Goal: Task Accomplishment & Management: Use online tool/utility

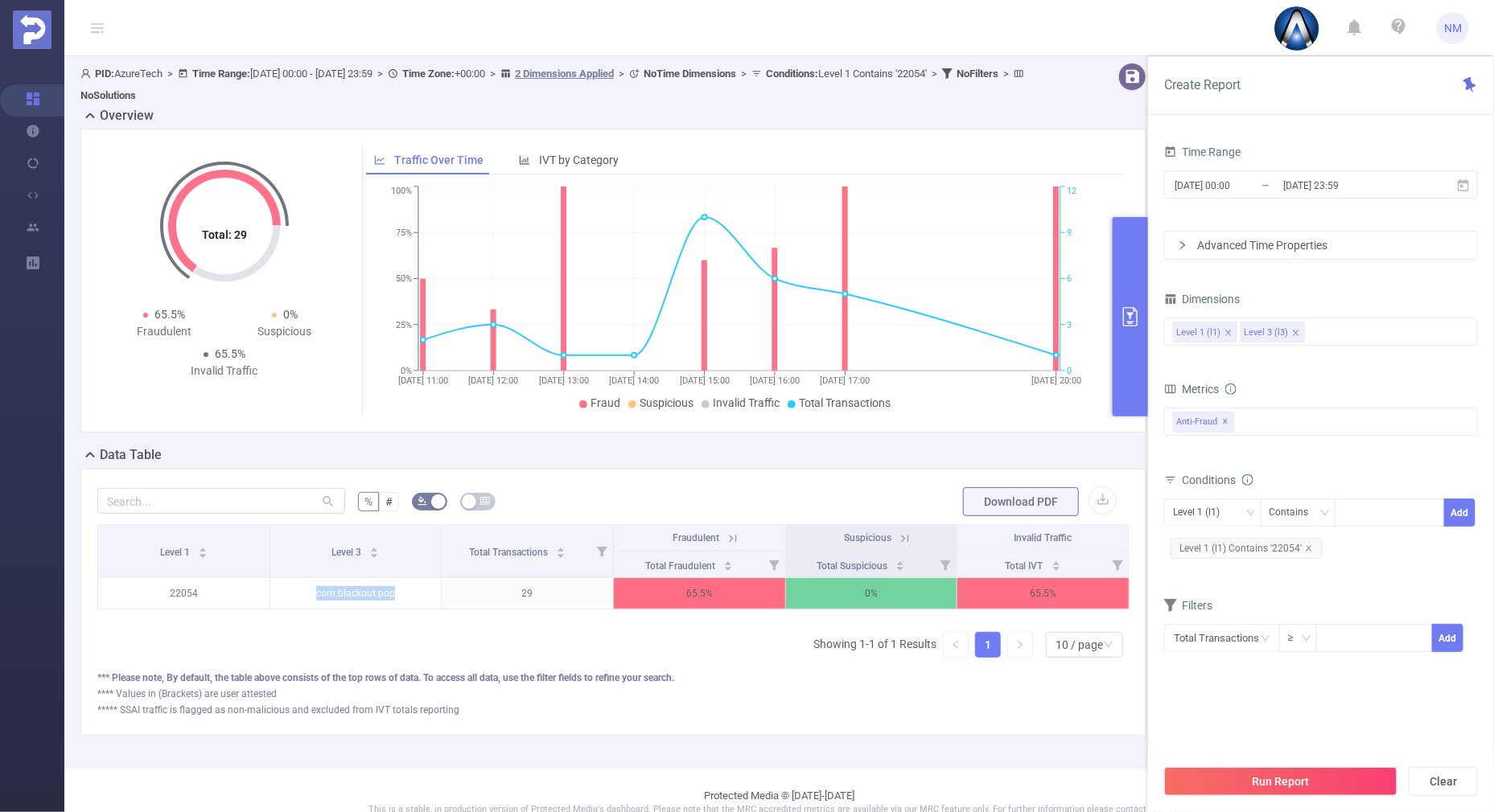
scroll to position [0, 3]
click at [1308, 544] on icon "icon: close" at bounding box center [1308, 548] width 8 height 8
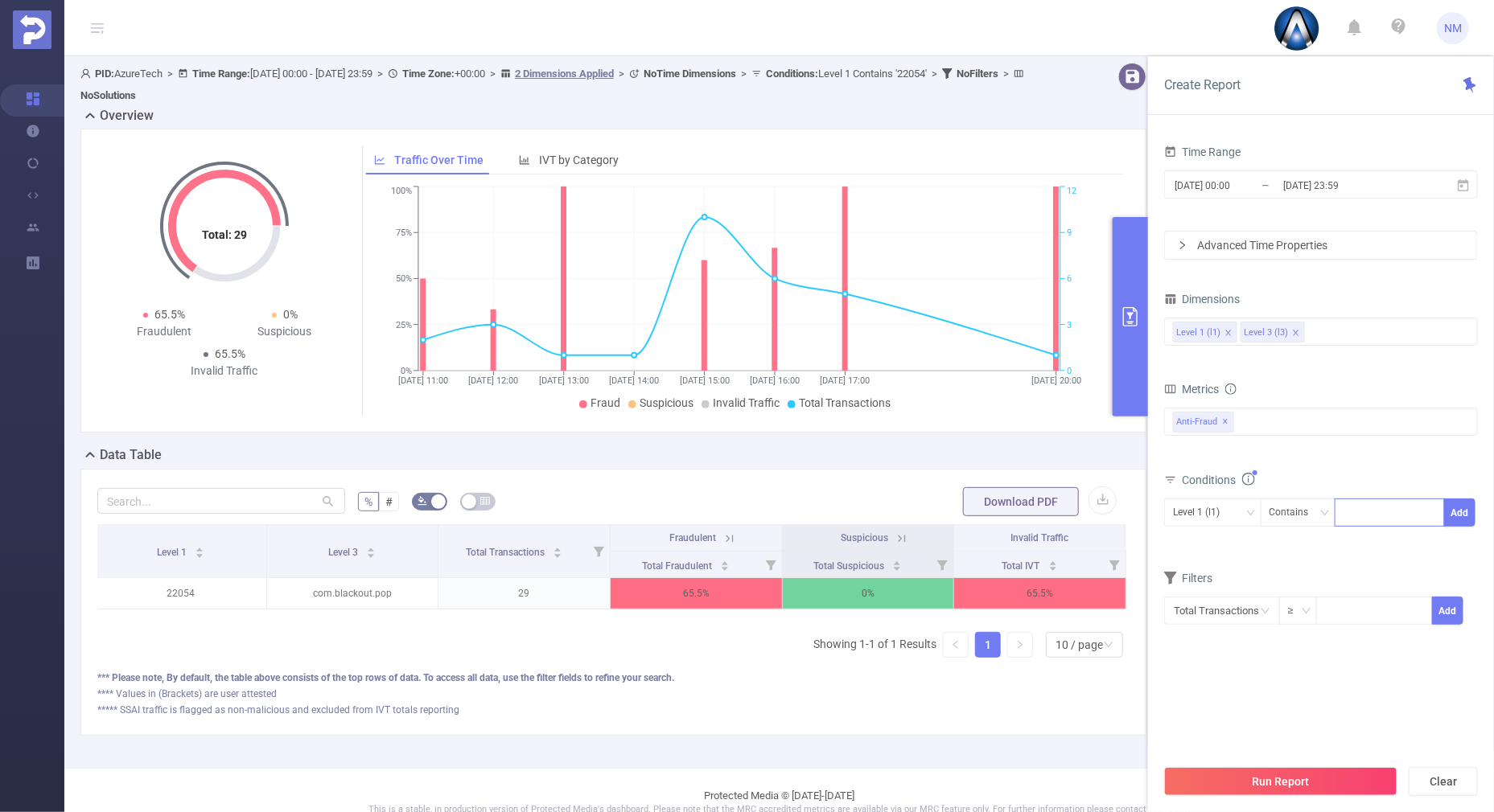
click at [1347, 517] on input at bounding box center [1346, 513] width 7 height 21
type input "21930"
click at [1456, 500] on button "Add" at bounding box center [1459, 512] width 31 height 28
click at [1208, 510] on div "Level 3 (l3)" at bounding box center [1202, 512] width 58 height 26
click at [1198, 543] on li "Level 1 (l1)" at bounding box center [1212, 544] width 98 height 26
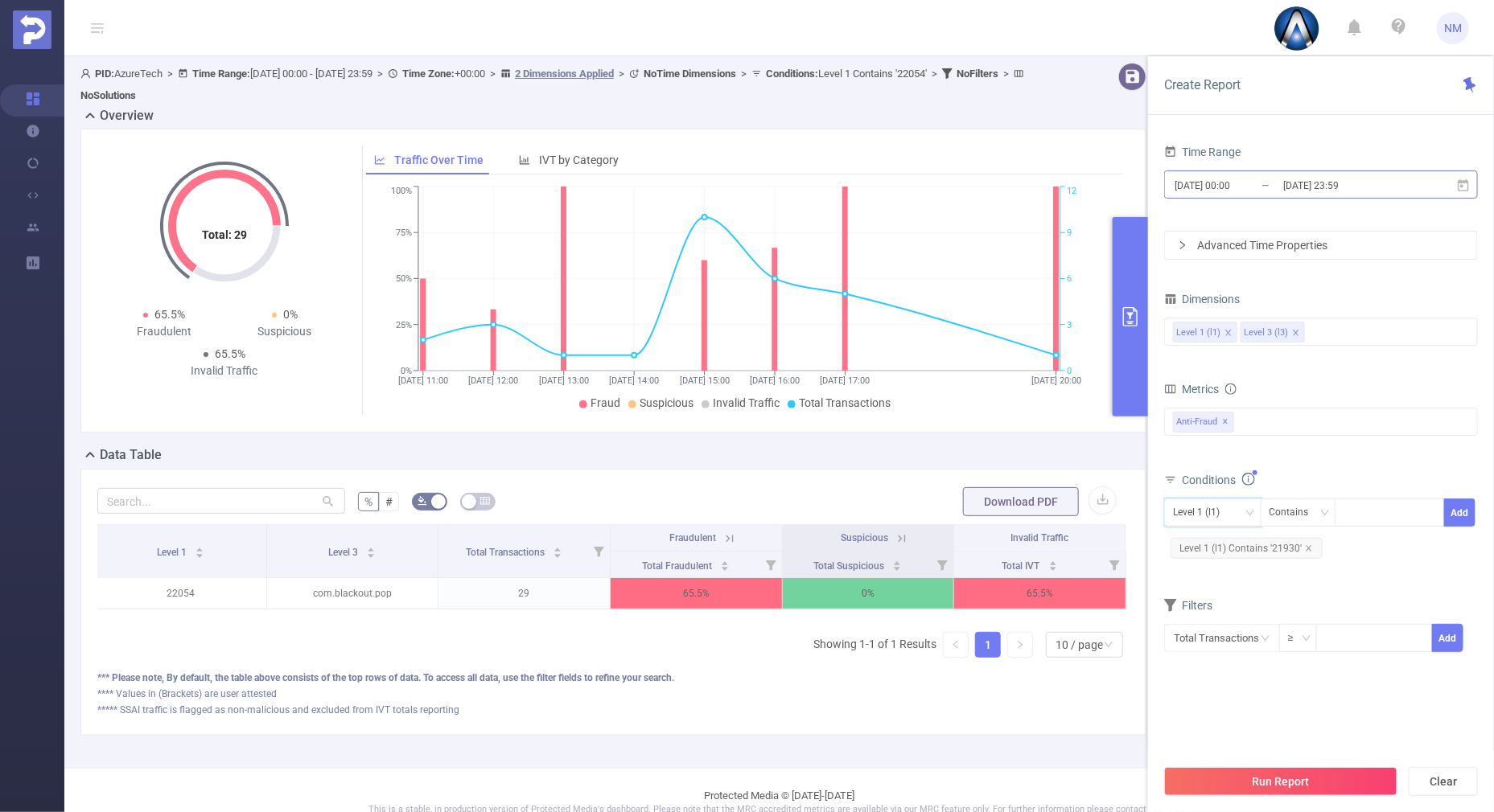
click at [1315, 183] on input "[DATE] 23:59" at bounding box center [1346, 185] width 131 height 21
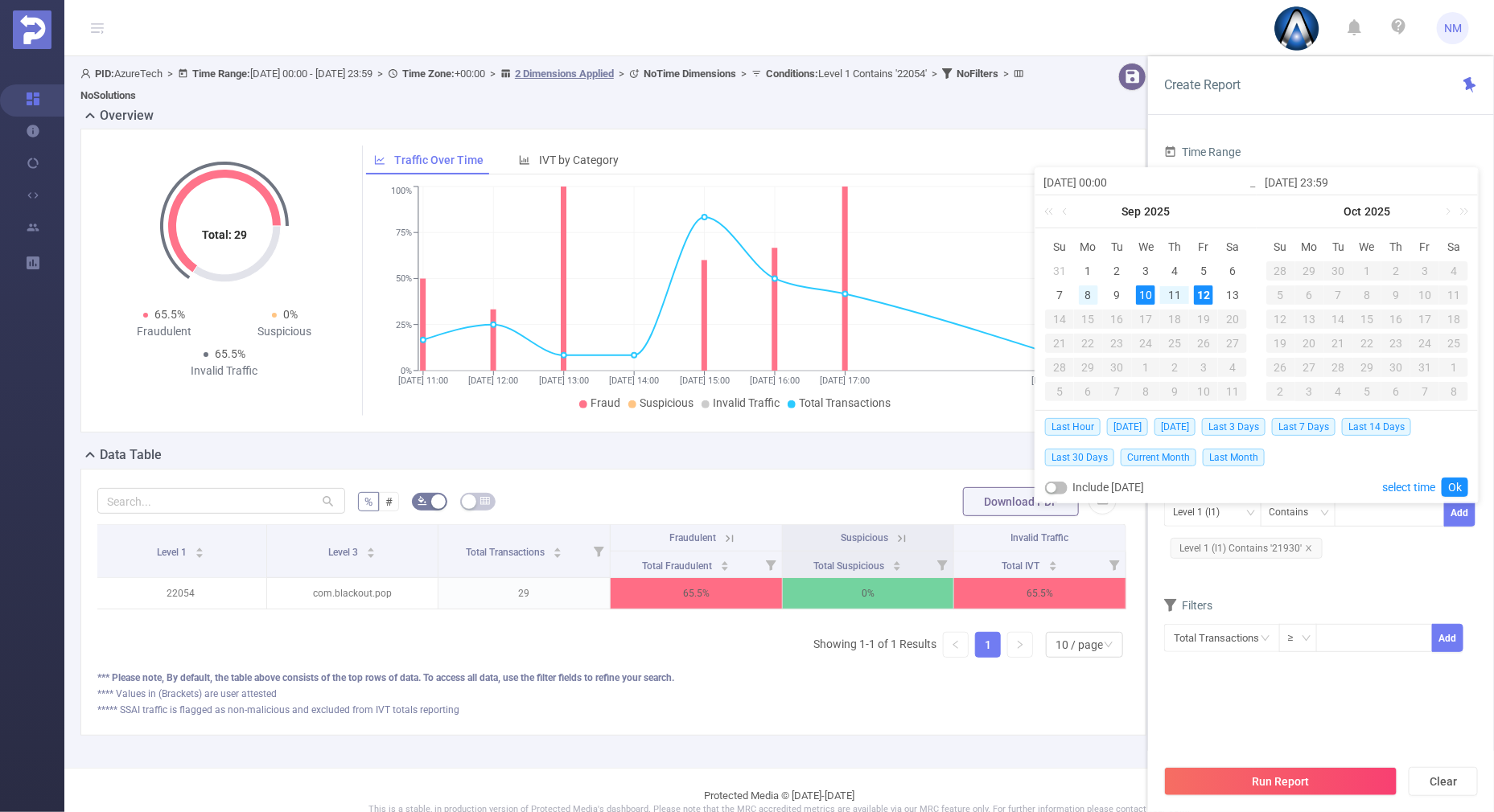
click at [1089, 289] on div "8" at bounding box center [1088, 295] width 19 height 19
click at [1194, 291] on div "12" at bounding box center [1204, 295] width 19 height 19
type input "[DATE] 00:00"
click at [1454, 483] on link "Ok" at bounding box center [1454, 487] width 26 height 19
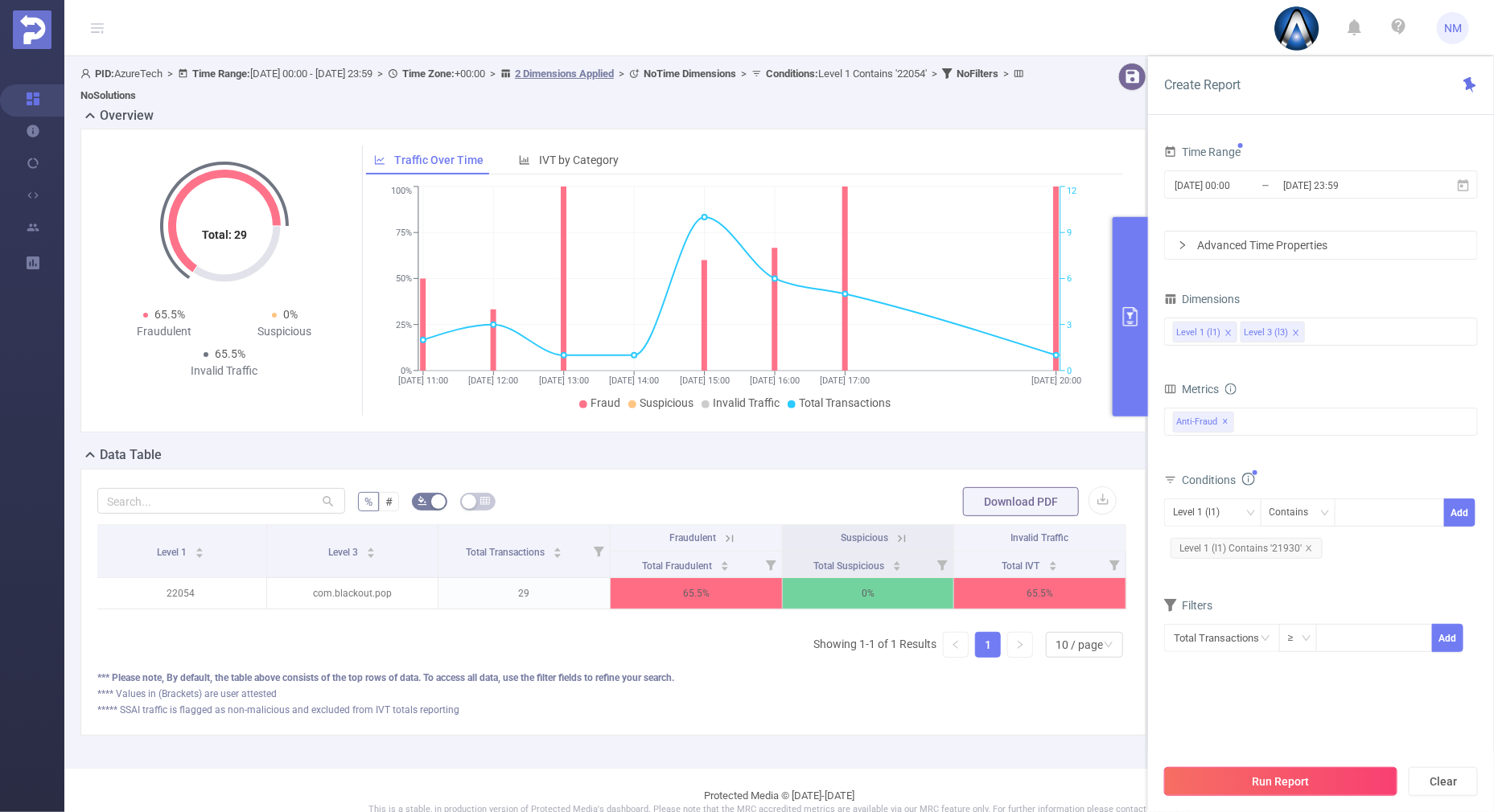
click at [1280, 773] on button "Run Report" at bounding box center [1280, 781] width 233 height 29
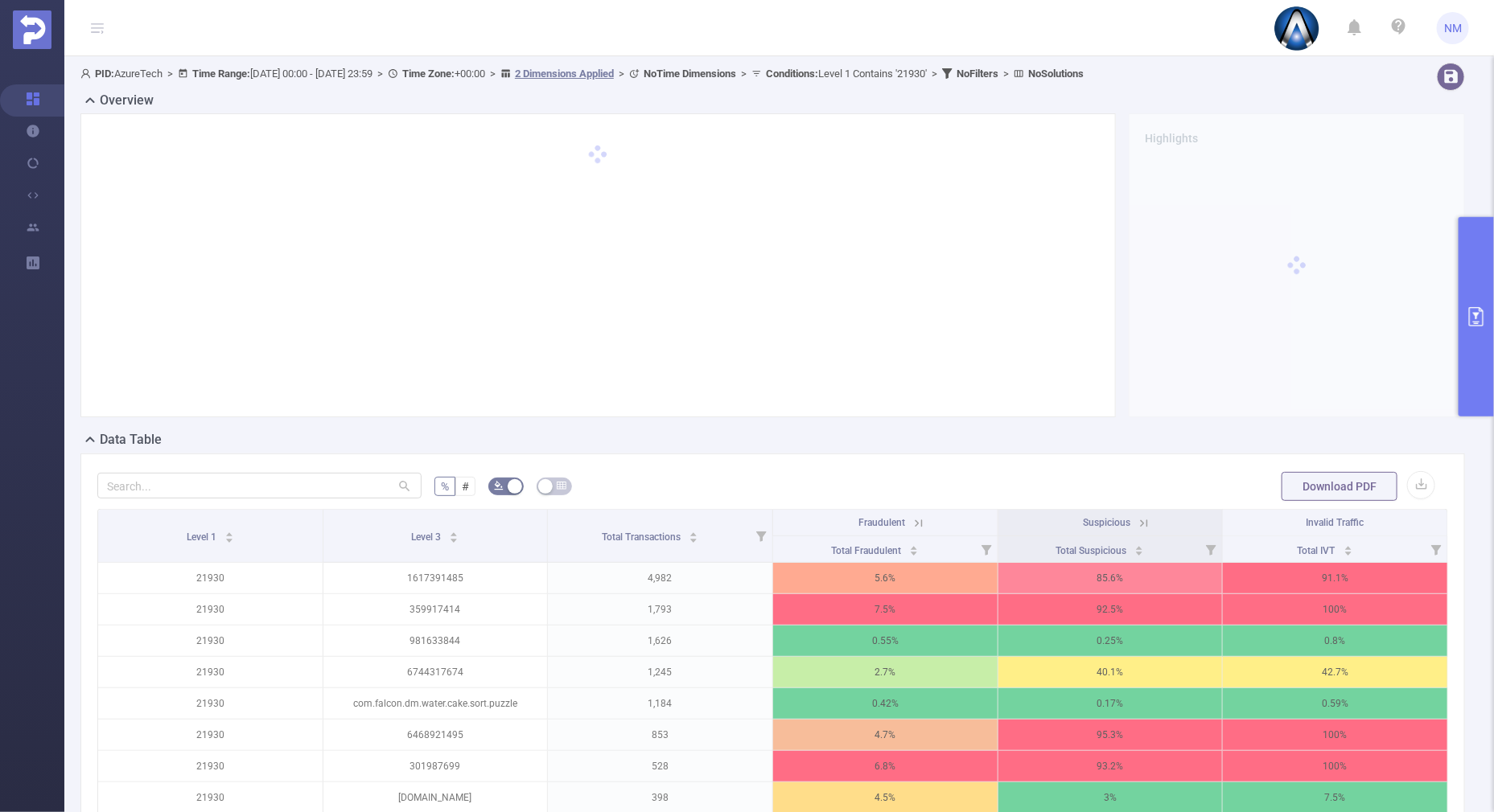
scroll to position [200, 0]
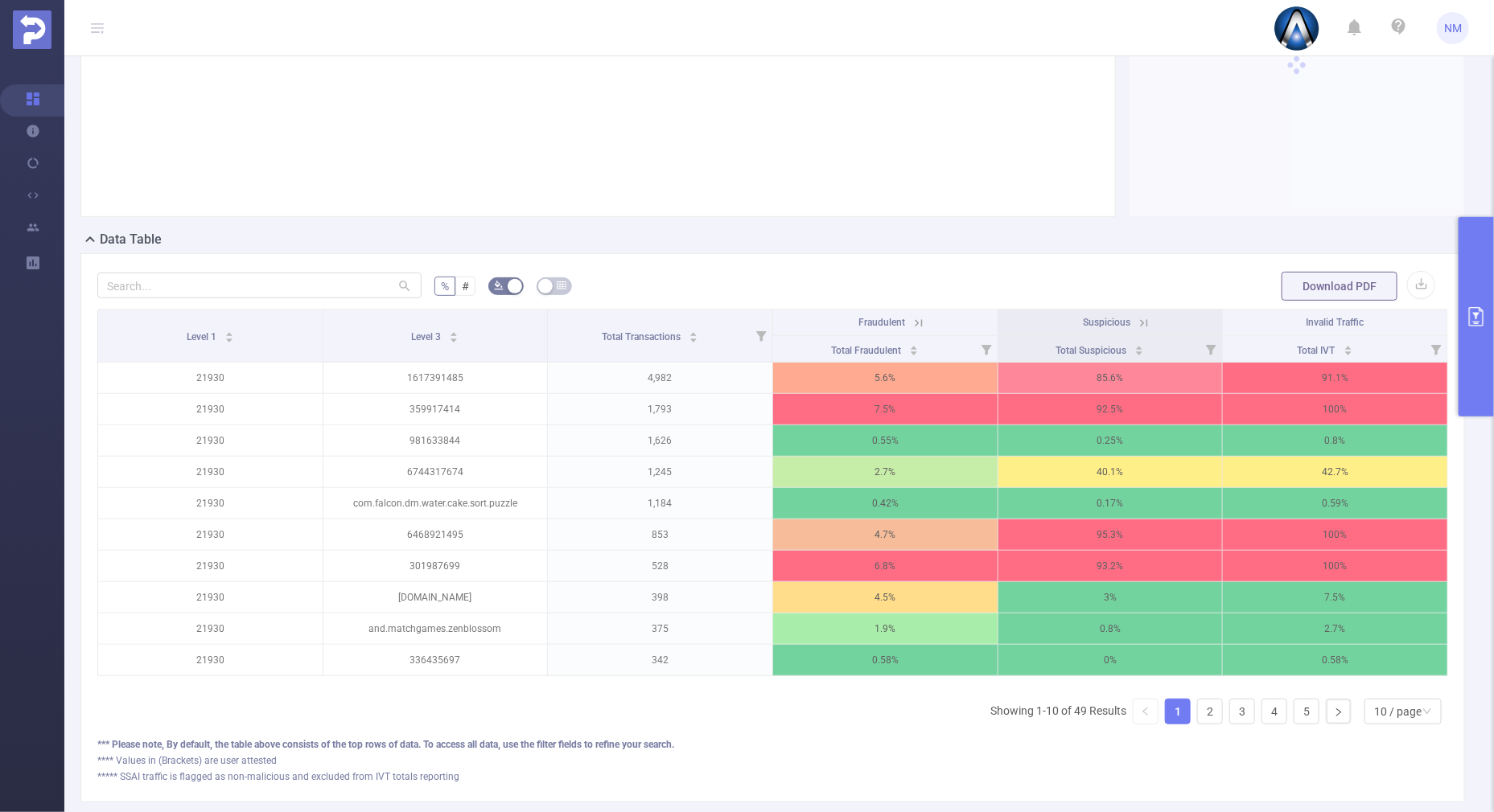
click at [1137, 320] on icon at bounding box center [1143, 322] width 15 height 15
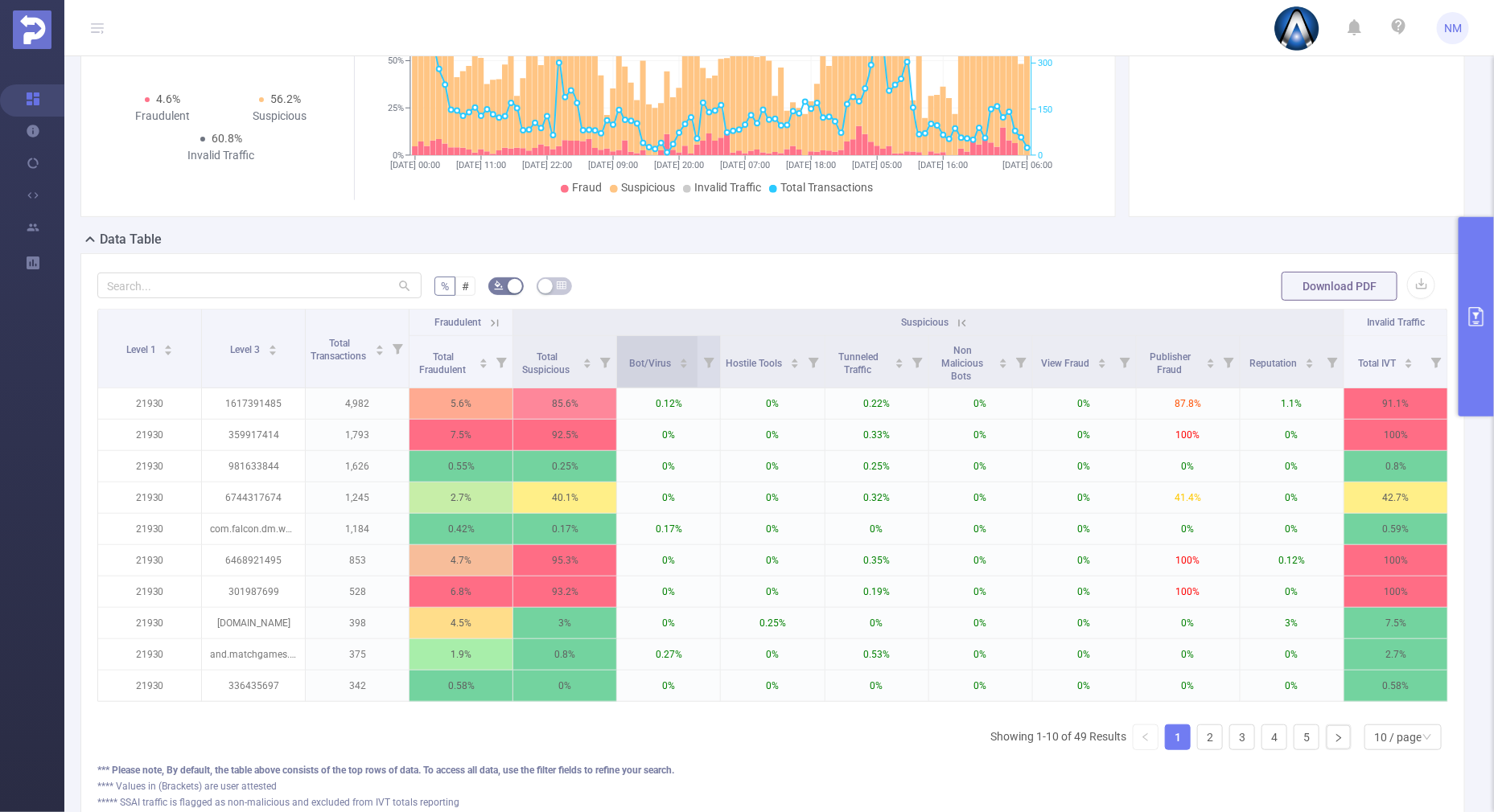
click at [681, 358] on icon "icon: caret-up" at bounding box center [684, 360] width 7 height 4
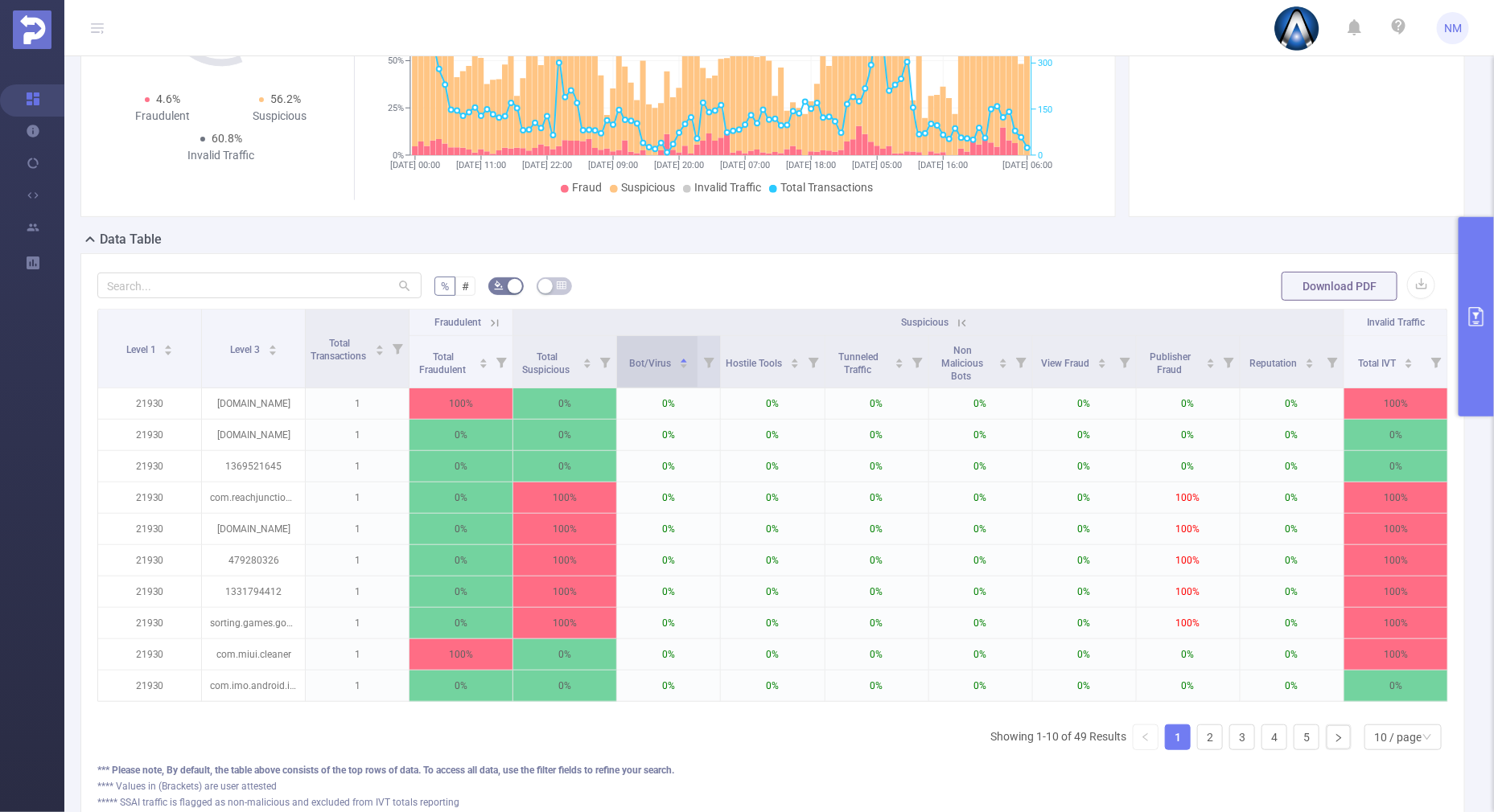
click at [679, 368] on icon "icon: caret-down" at bounding box center [683, 366] width 9 height 9
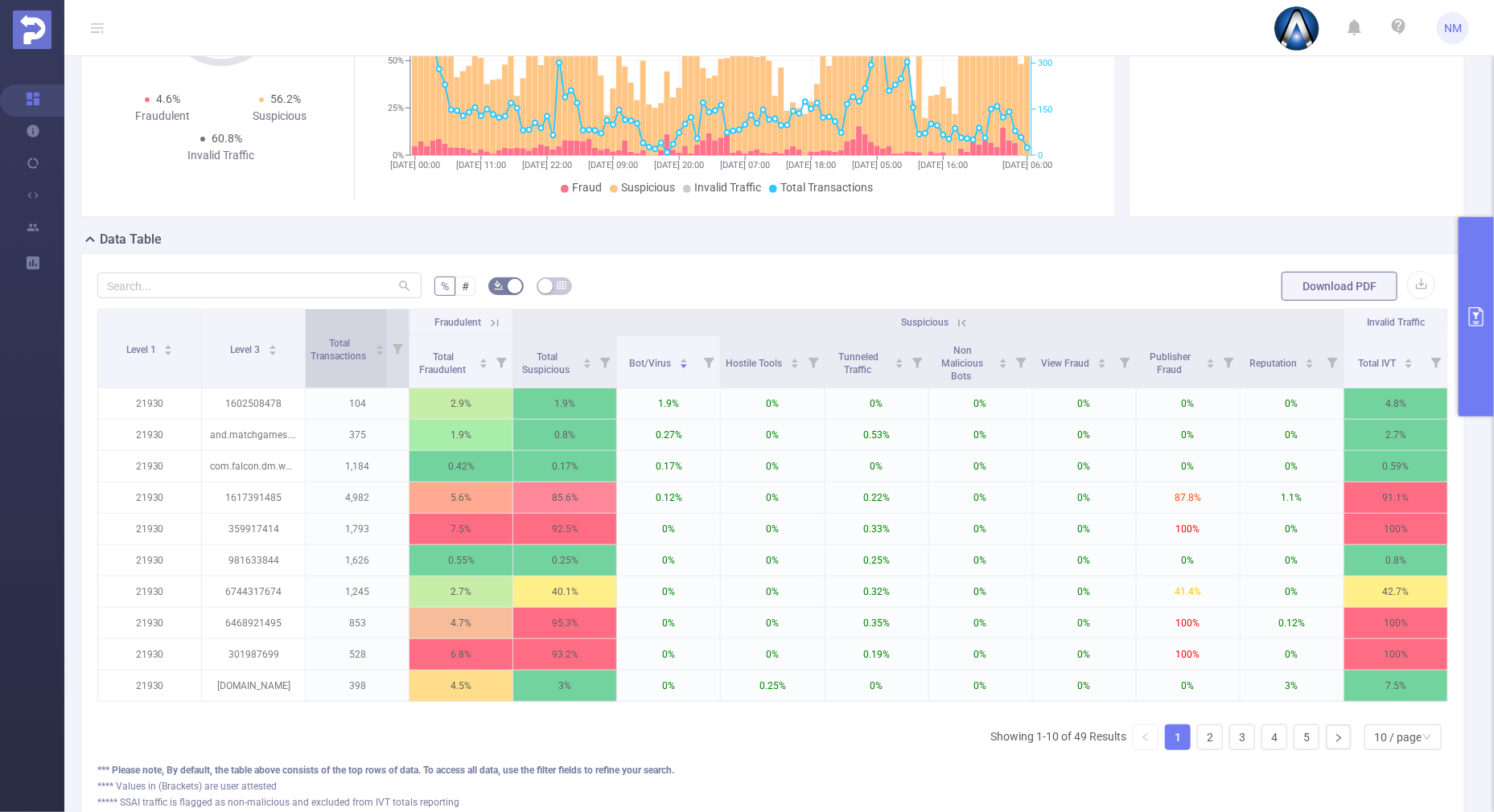
click at [377, 346] on icon "icon: caret-up" at bounding box center [380, 347] width 7 height 4
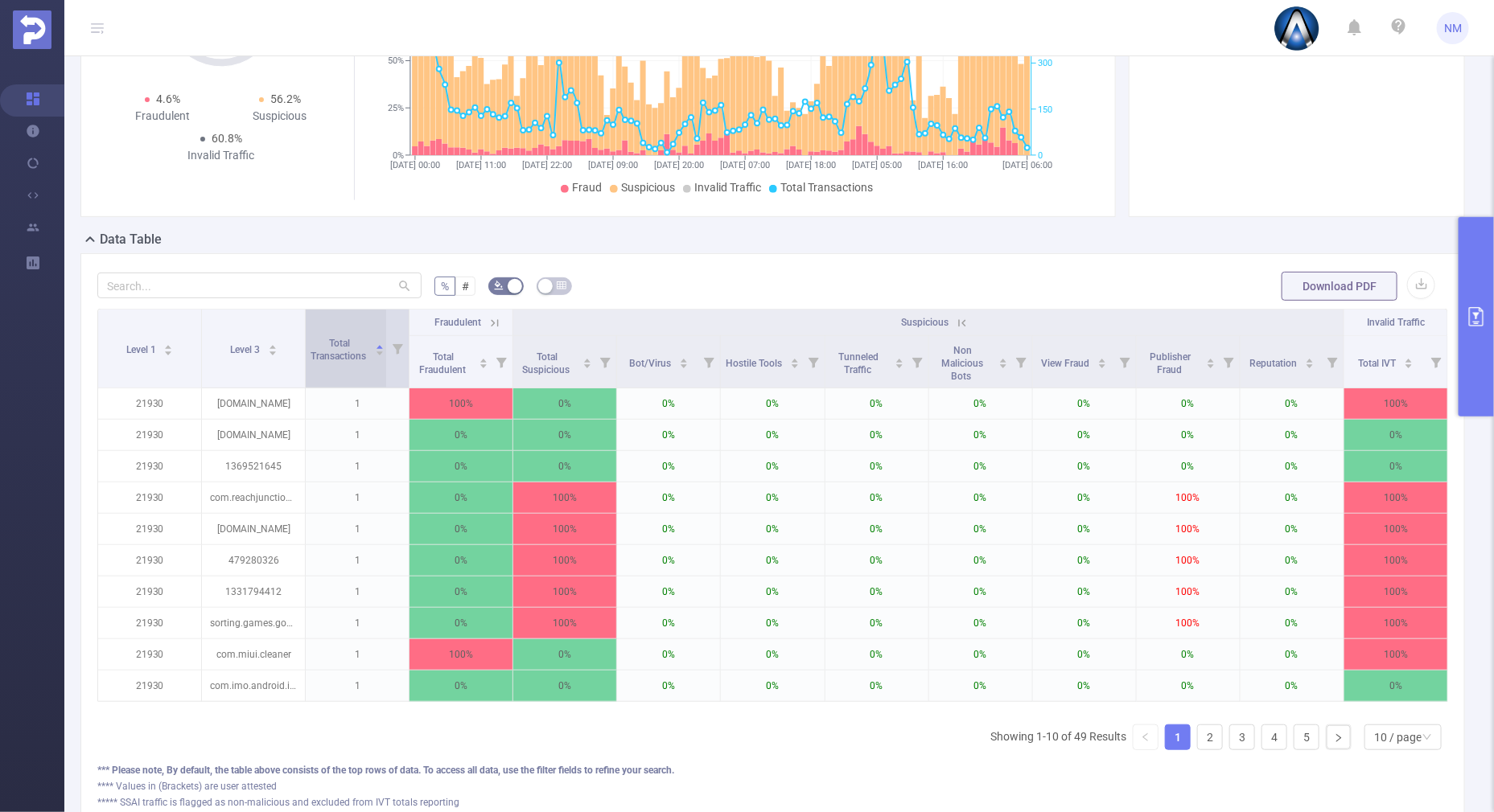
click at [376, 349] on icon "icon: caret-down" at bounding box center [380, 353] width 9 height 9
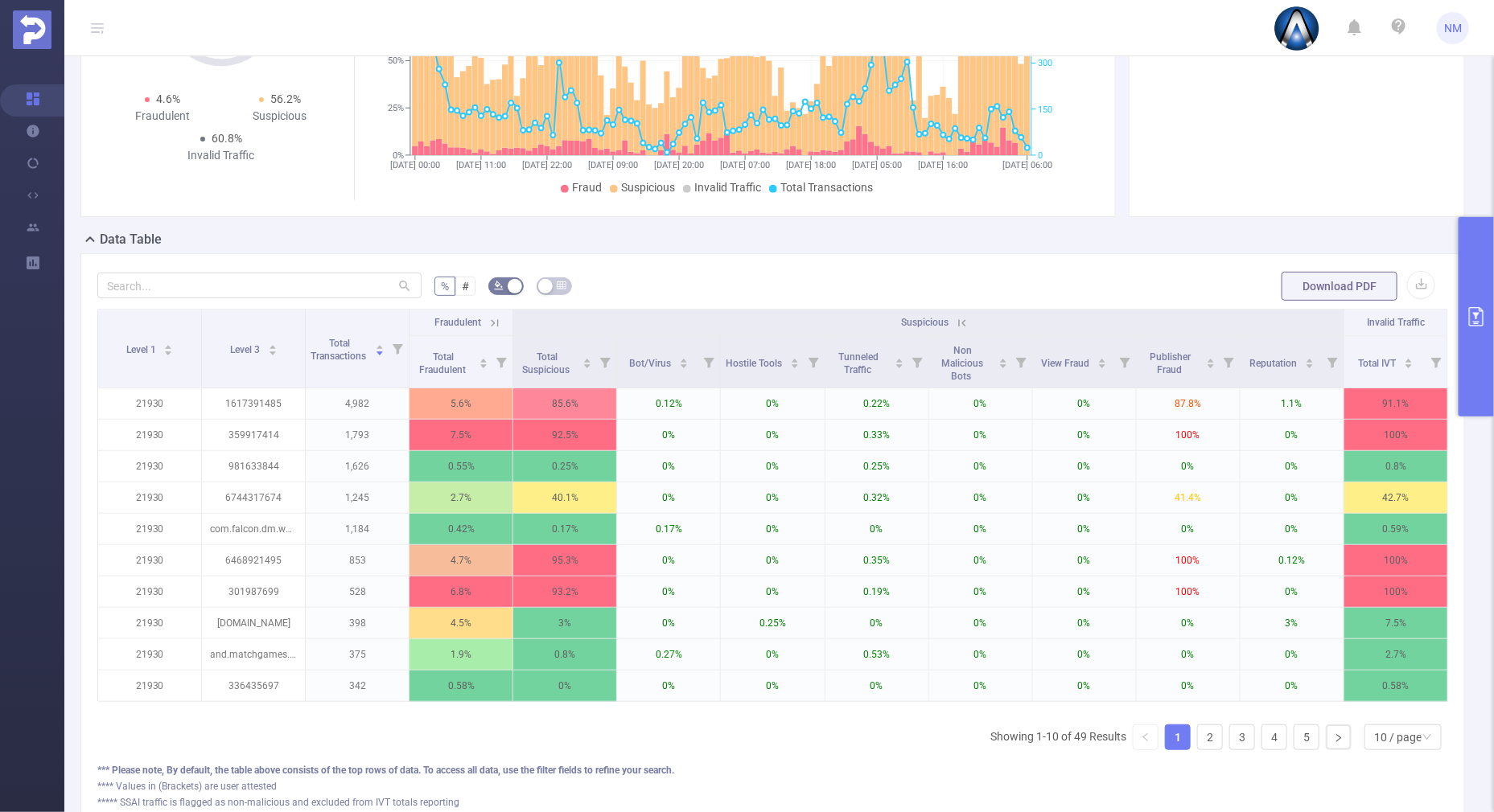
click at [955, 316] on icon at bounding box center [961, 322] width 15 height 15
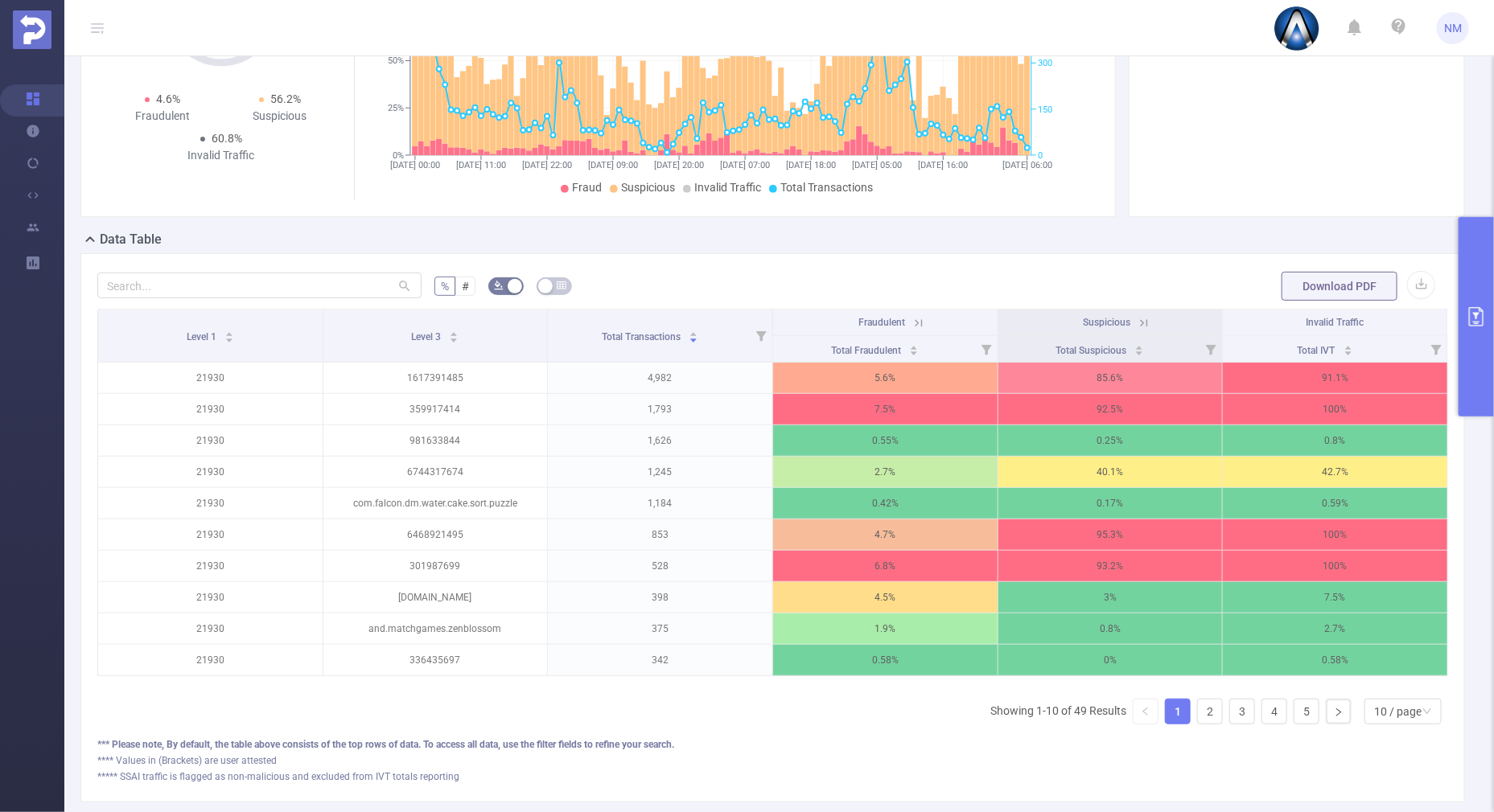
scroll to position [0, 3]
click at [1382, 714] on div "10 / page" at bounding box center [1397, 711] width 47 height 24
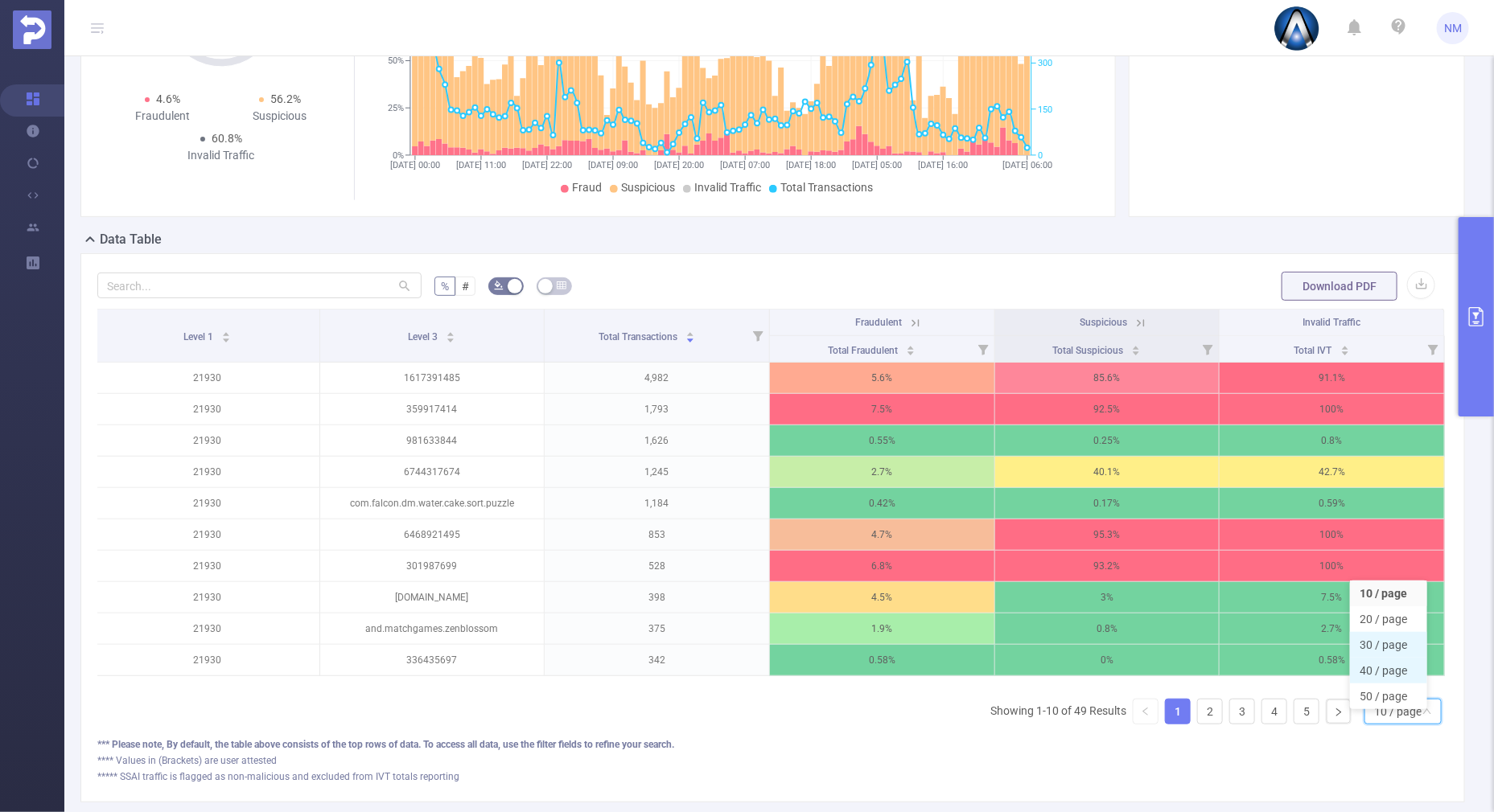
click at [1373, 640] on li "30 / page" at bounding box center [1388, 645] width 77 height 26
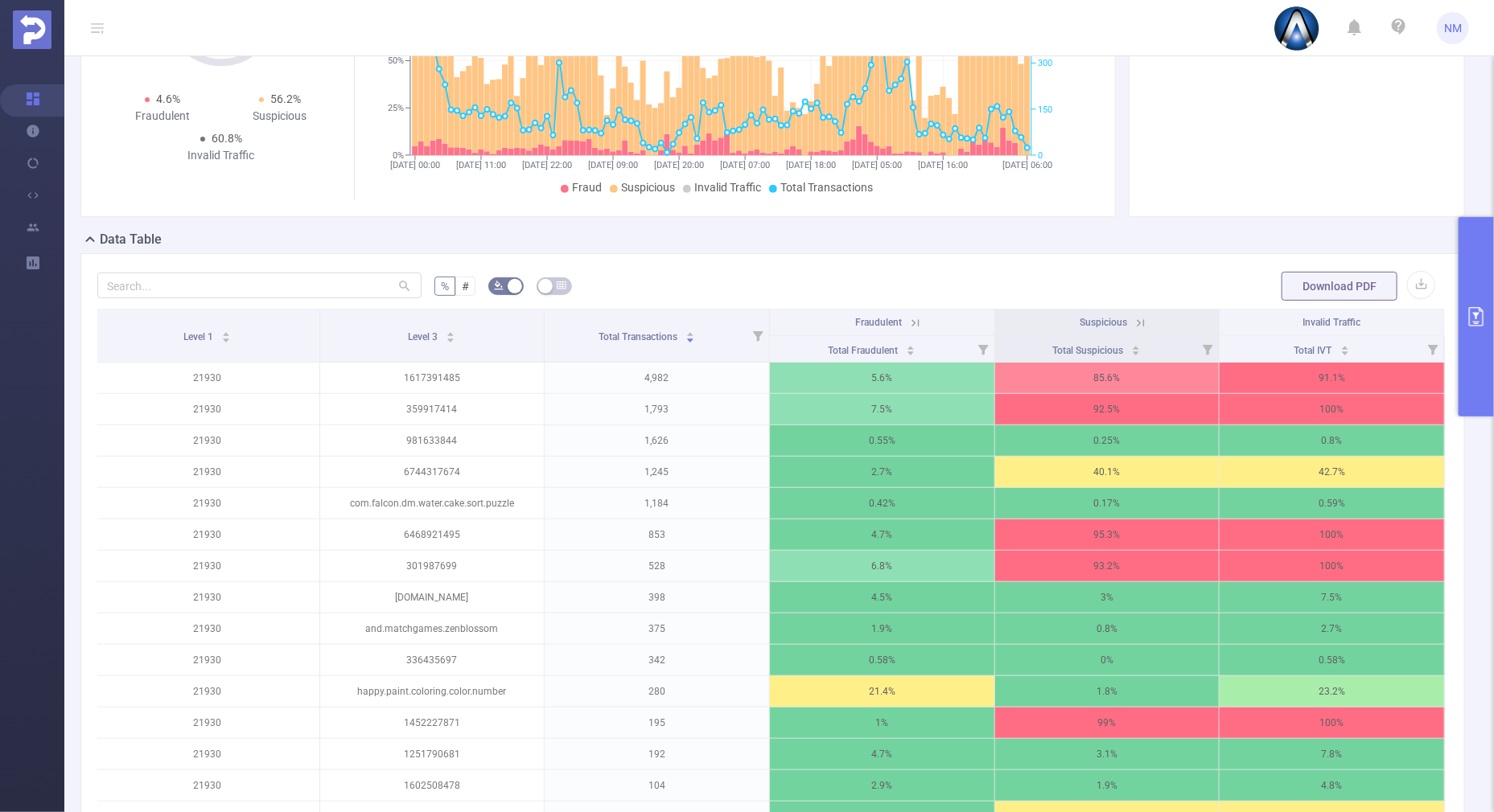
click at [1133, 321] on icon at bounding box center [1140, 322] width 15 height 15
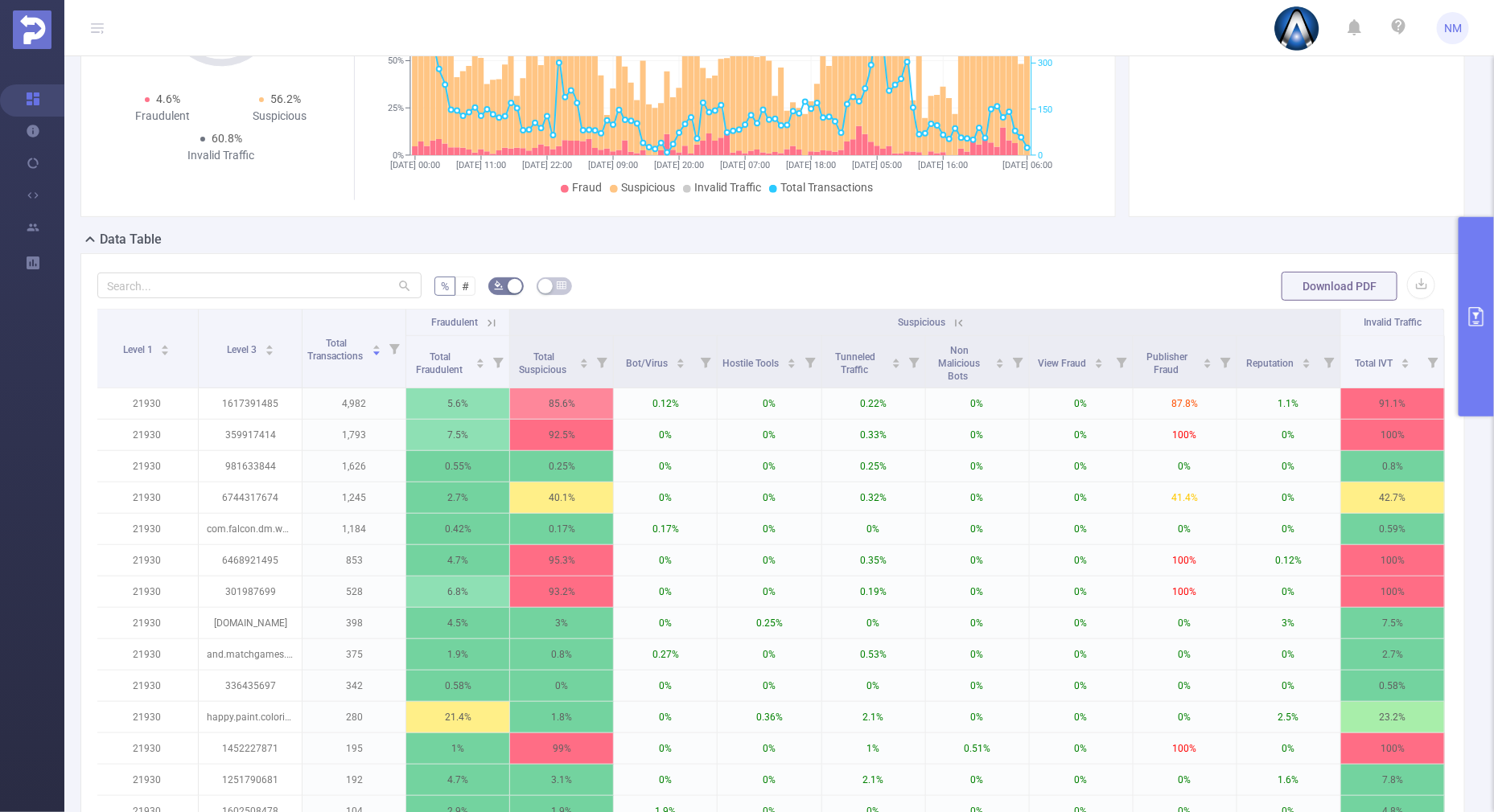
click at [954, 317] on icon at bounding box center [959, 322] width 15 height 15
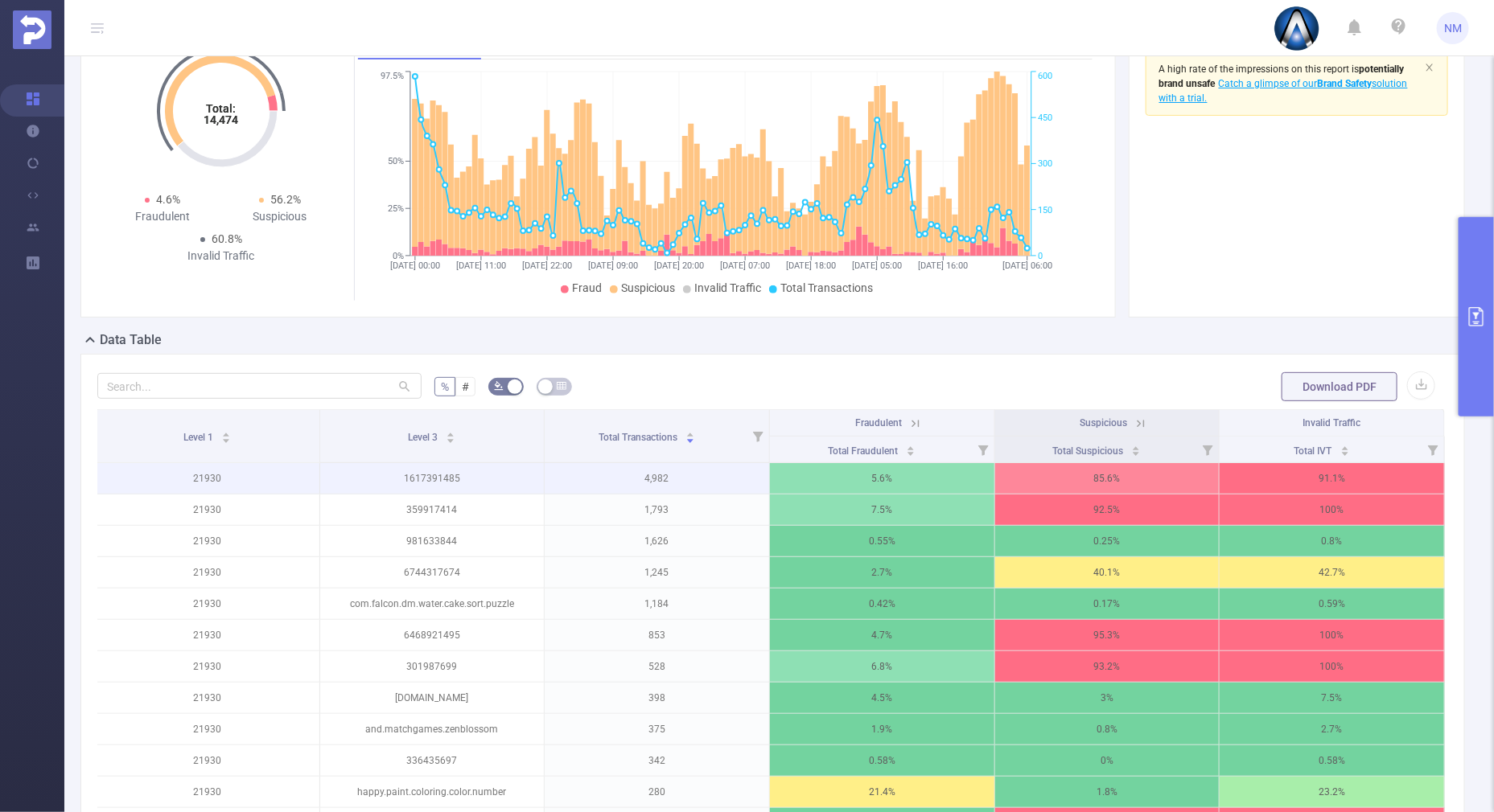
scroll to position [200, 0]
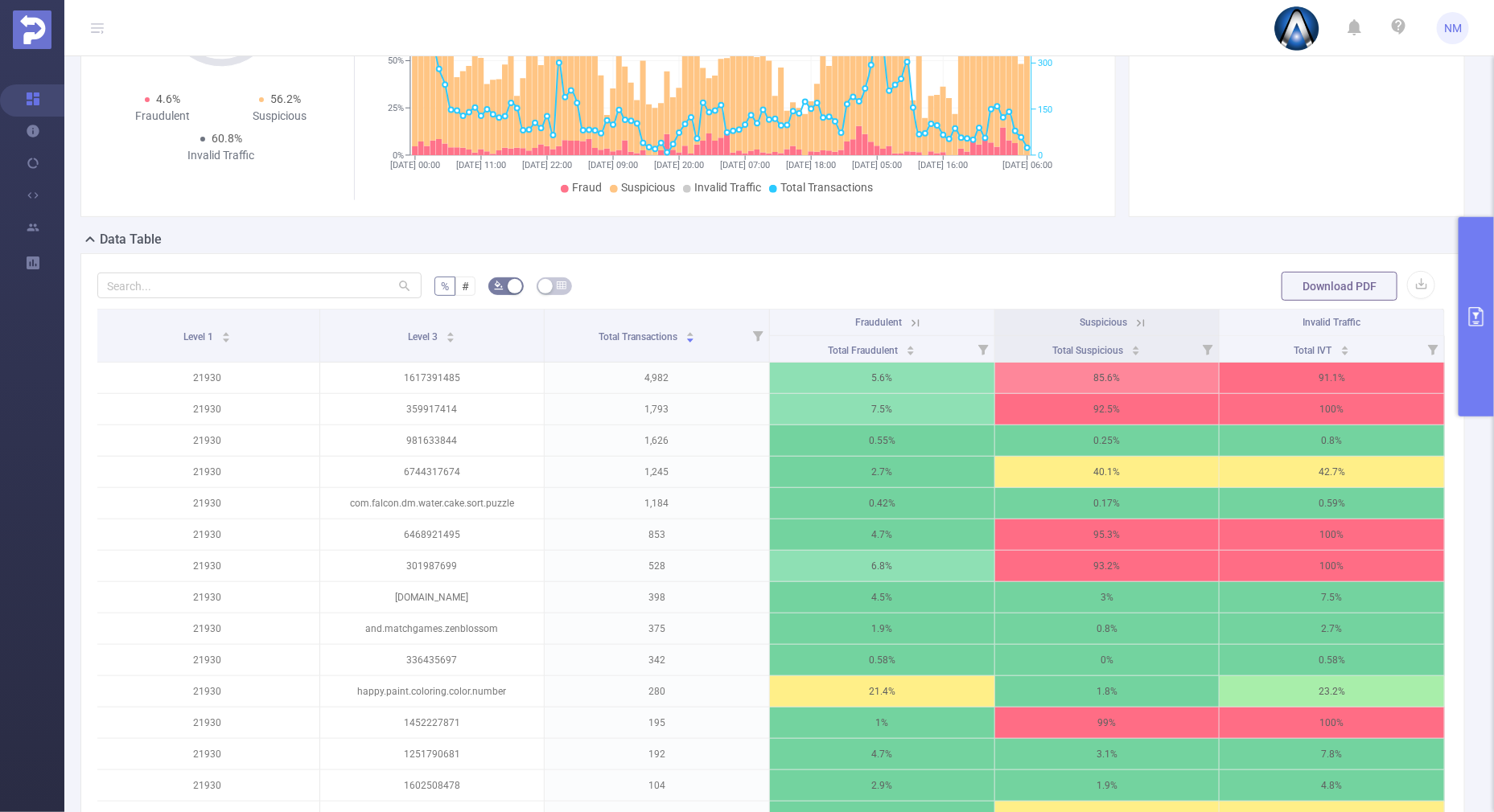
click at [1134, 318] on icon at bounding box center [1140, 322] width 15 height 15
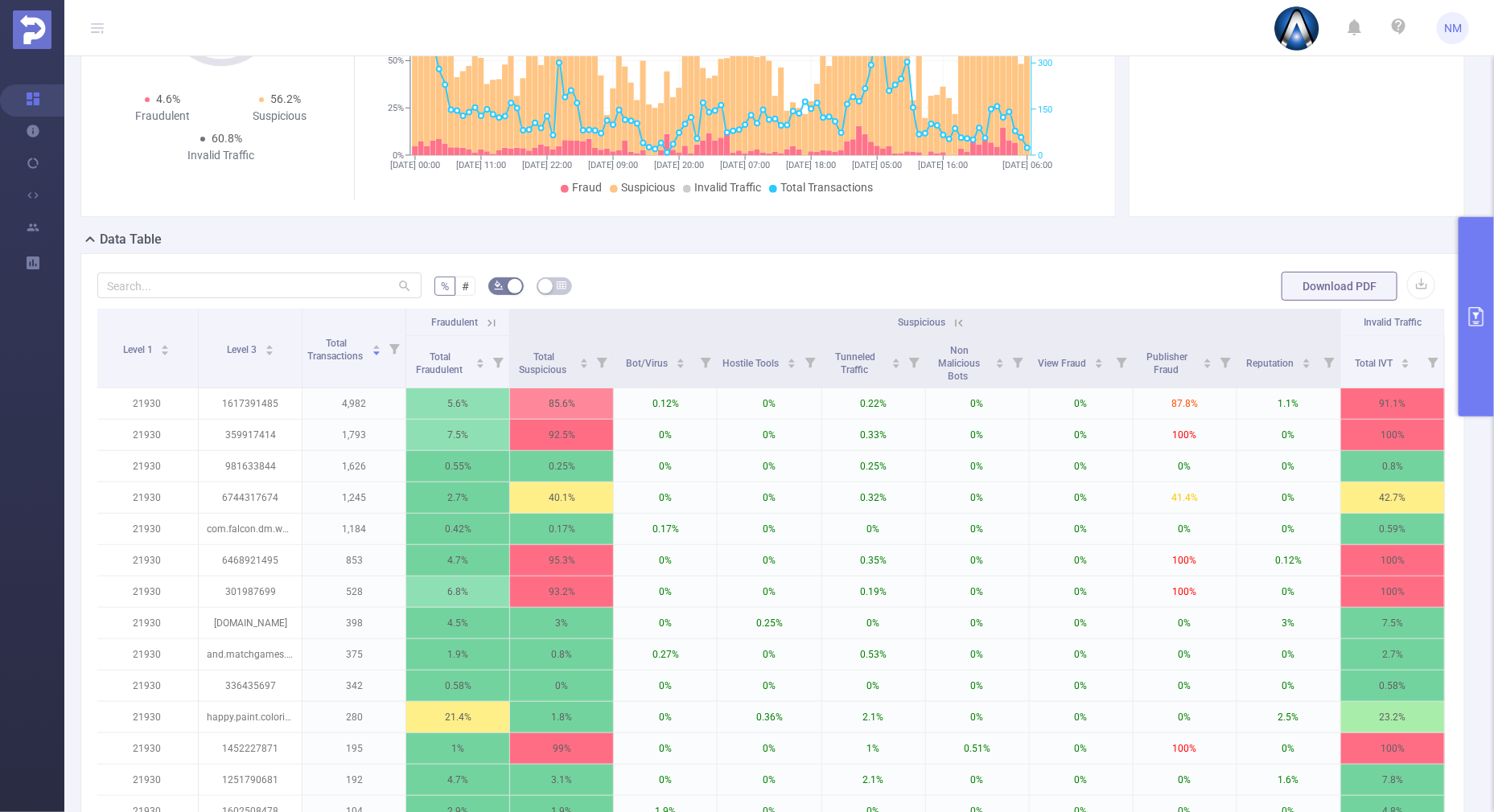
click at [957, 320] on th "Suspicious" at bounding box center [926, 322] width 831 height 26
click at [952, 321] on icon at bounding box center [959, 322] width 15 height 15
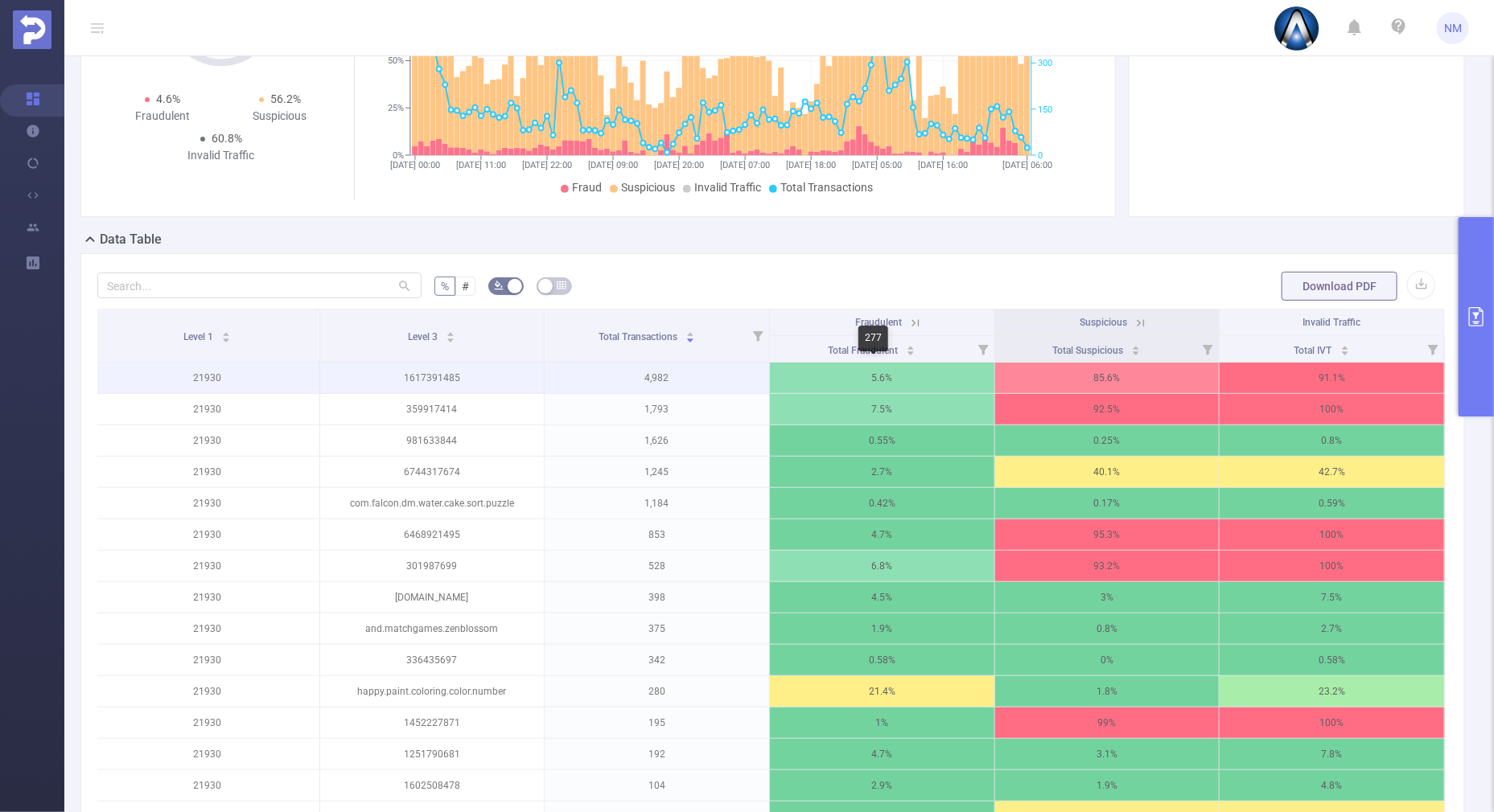
scroll to position [301, 0]
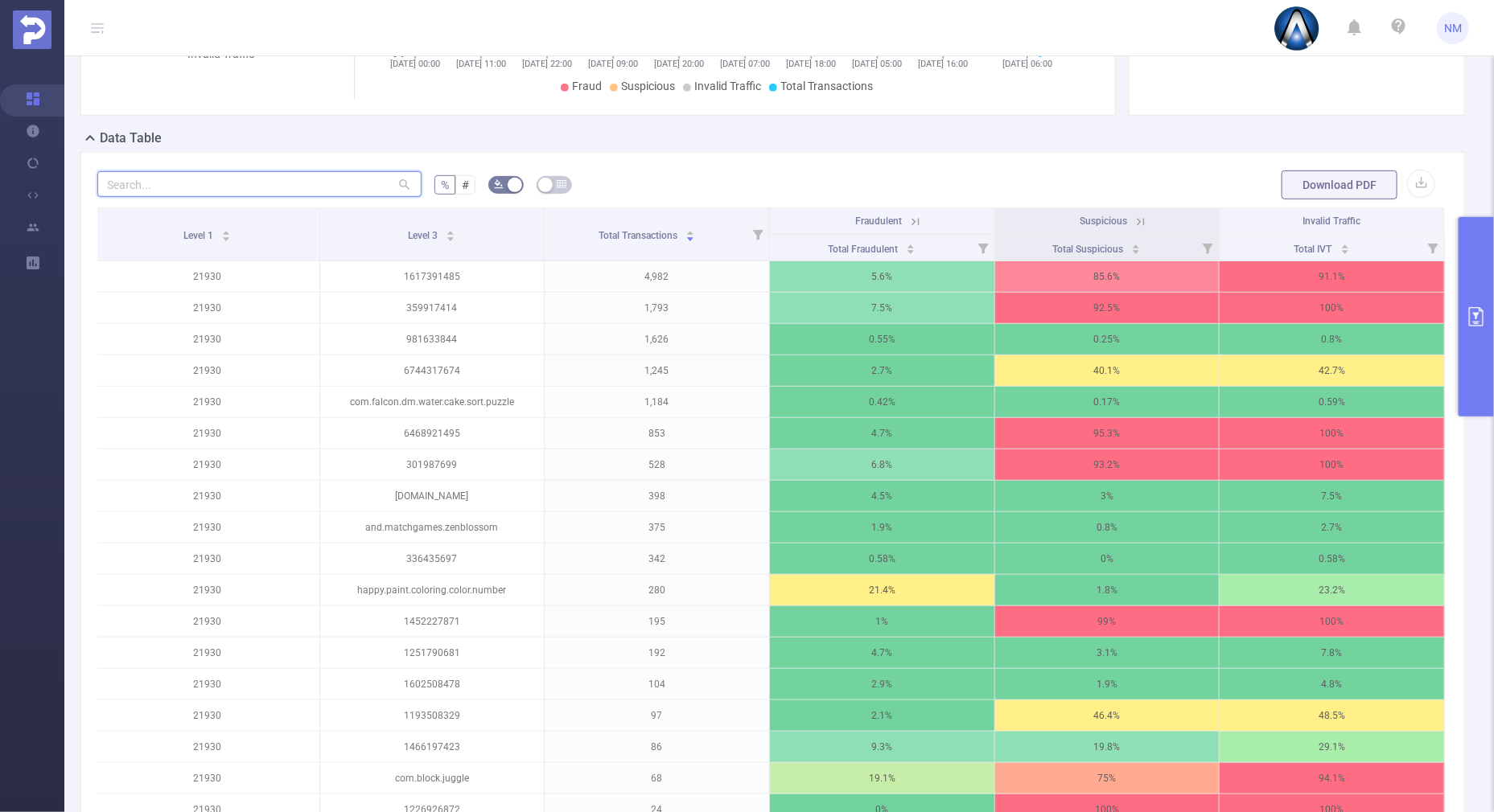
click at [287, 184] on input "text" at bounding box center [259, 184] width 324 height 26
paste input "336435697"
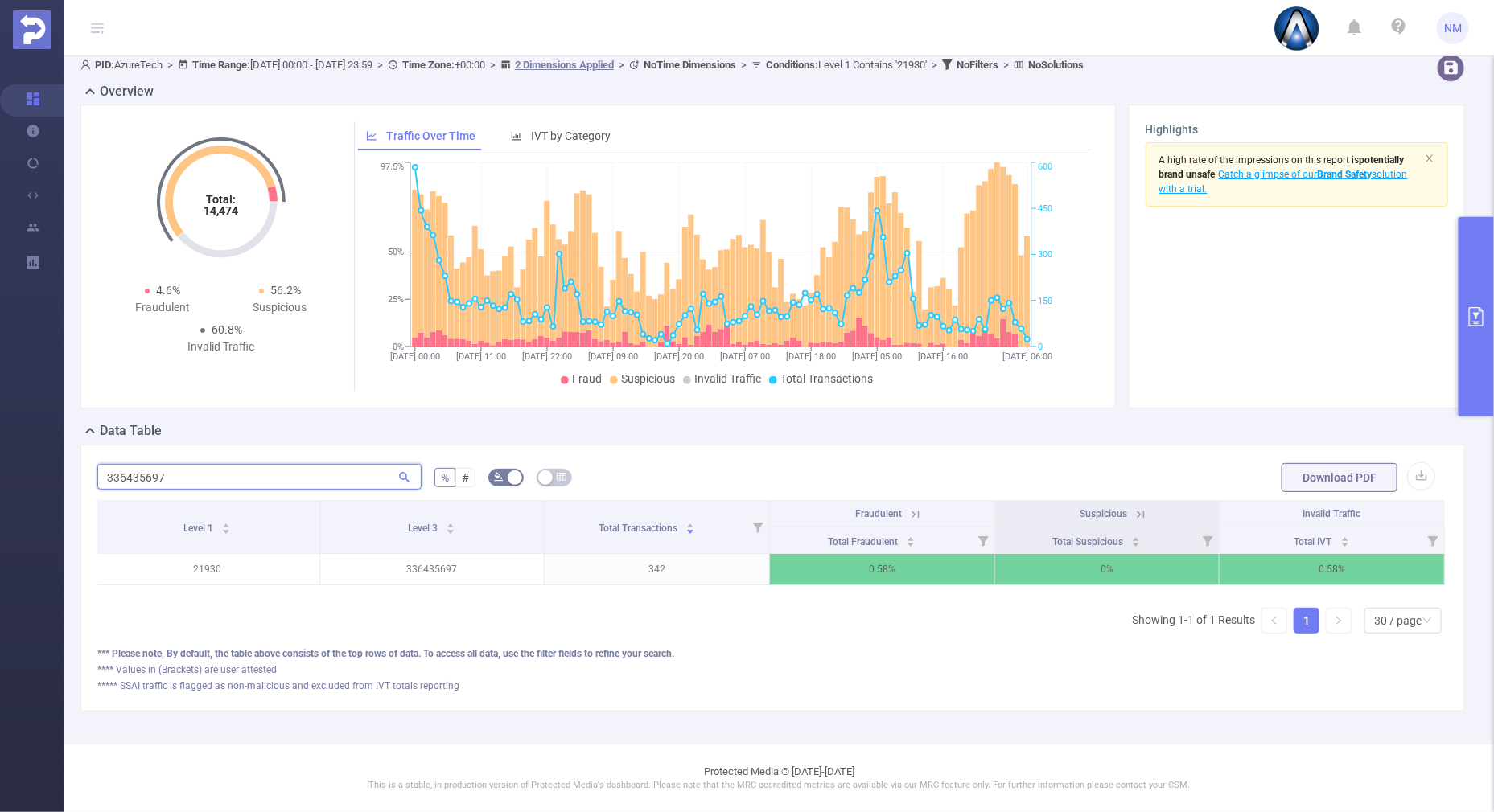
type input "336435697"
click at [908, 507] on icon at bounding box center [915, 514] width 15 height 15
